Goal: Go to known website: Access a specific website the user already knows

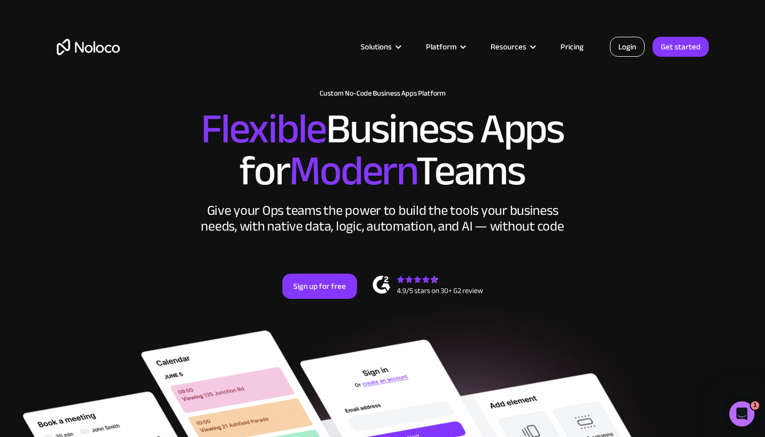
click at [620, 45] on link "Login" at bounding box center [627, 47] width 35 height 20
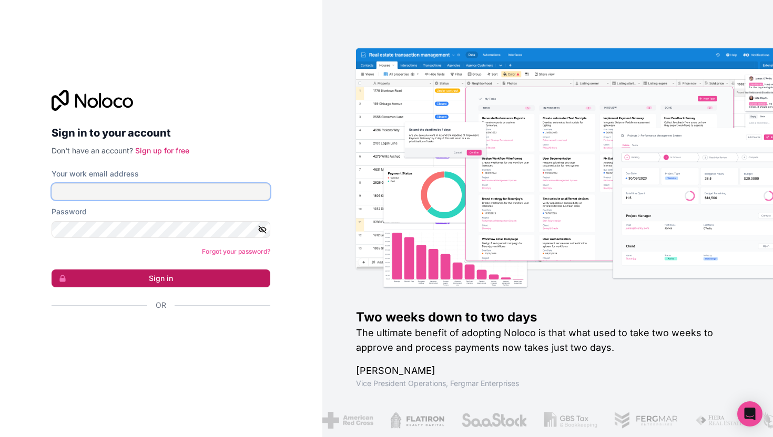
type input "[PERSON_NAME][EMAIL_ADDRESS][DOMAIN_NAME]"
click at [187, 277] on button "Sign in" at bounding box center [161, 279] width 219 height 18
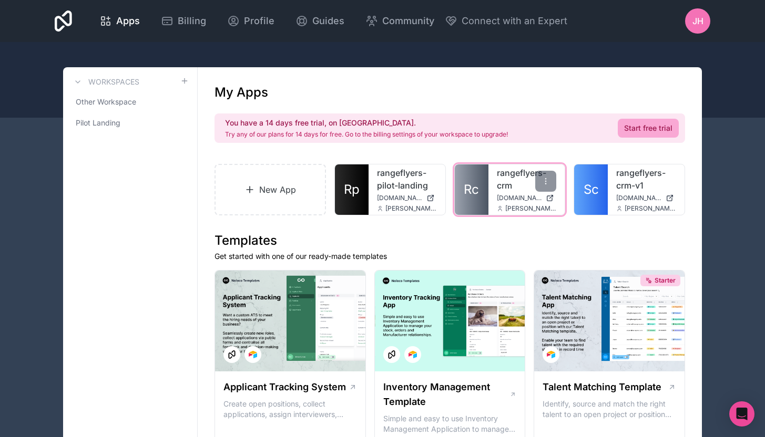
click at [513, 200] on span "rangeflyers-crm.noloco.co" at bounding box center [519, 198] width 45 height 8
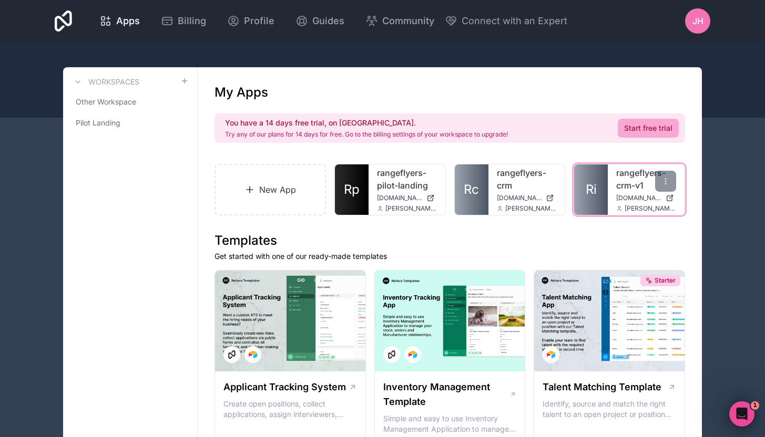
click at [595, 190] on span "Ri" at bounding box center [591, 189] width 11 height 17
